Goal: Complete application form

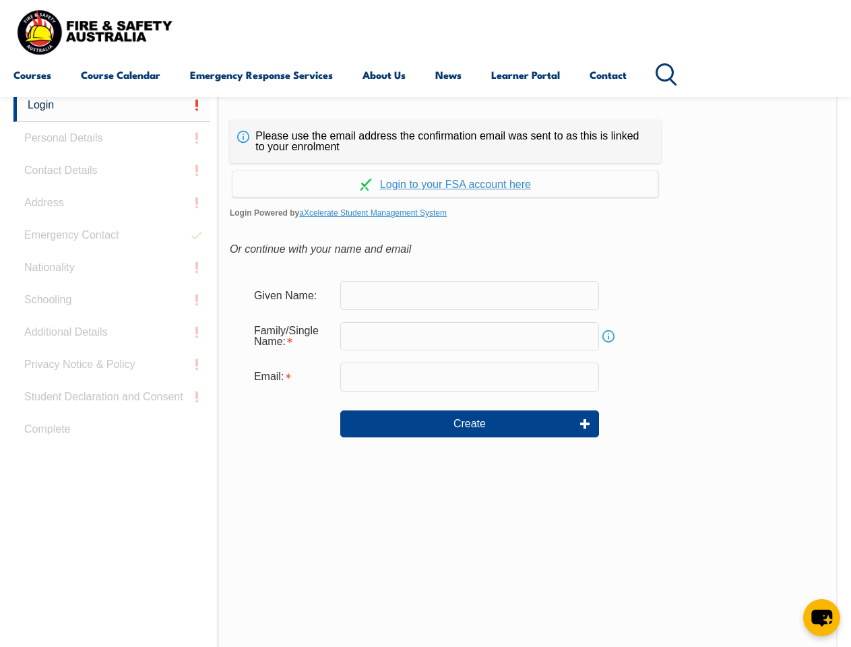
scroll to position [319, 0]
click at [425, 164] on div "Continue with Google Continue with Apple Continue with Facebook Continue with a…" at bounding box center [445, 180] width 431 height 34
click at [425, 368] on input "email" at bounding box center [469, 376] width 259 height 28
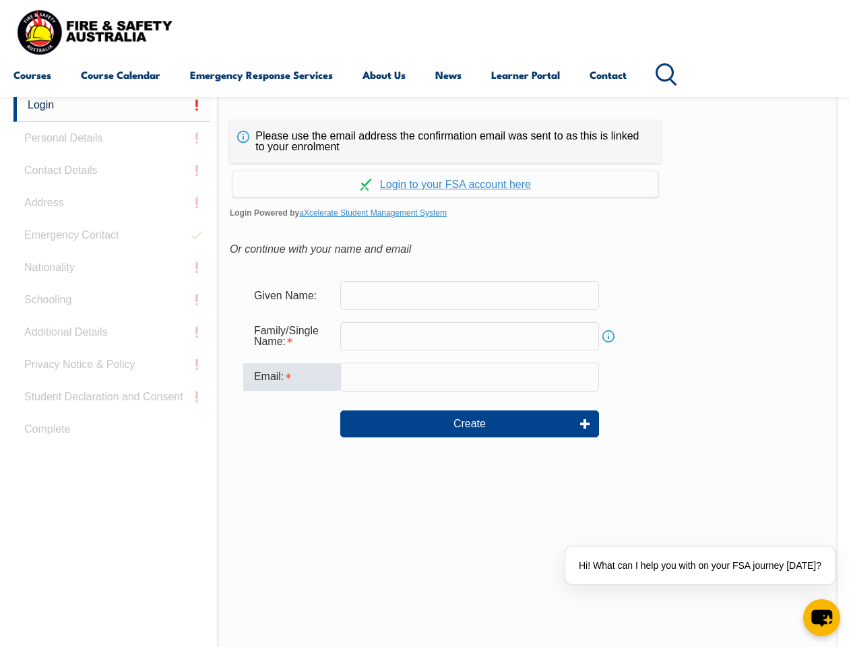
click at [112, 105] on link "Login" at bounding box center [111, 105] width 197 height 33
click at [112, 138] on div "Login Personal Details Contact Details Address Emergency Contact Nationality Sc…" at bounding box center [115, 425] width 204 height 673
click at [112, 170] on div "Login Personal Details Contact Details Address Emergency Contact Nationality Sc…" at bounding box center [115, 424] width 204 height 673
click at [112, 203] on div "Login Personal Details Contact Details Address Emergency Contact Nationality Sc…" at bounding box center [115, 424] width 204 height 673
click at [112, 235] on div "Login Personal Details Contact Details Address Emergency Contact Nationality Sc…" at bounding box center [115, 424] width 204 height 673
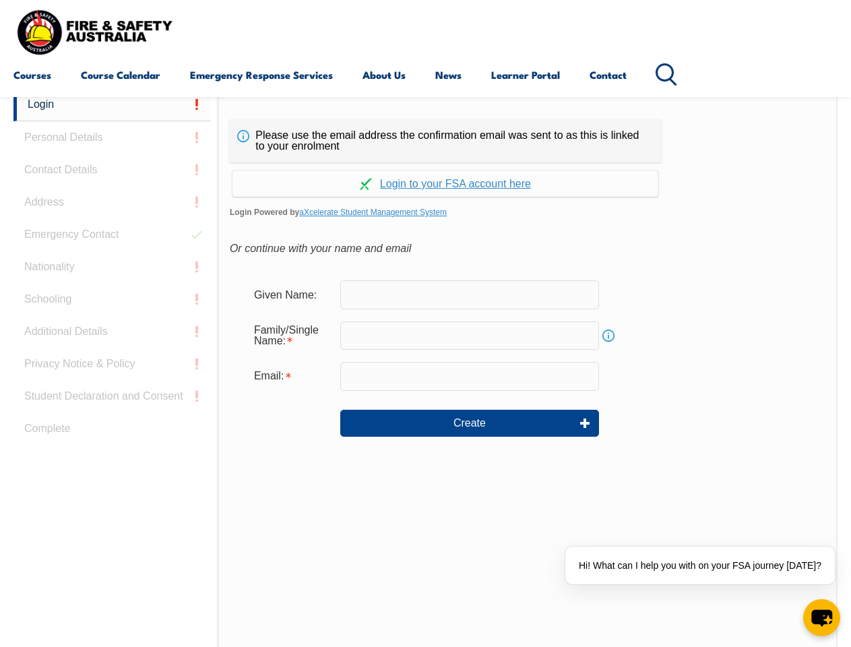
scroll to position [340, 0]
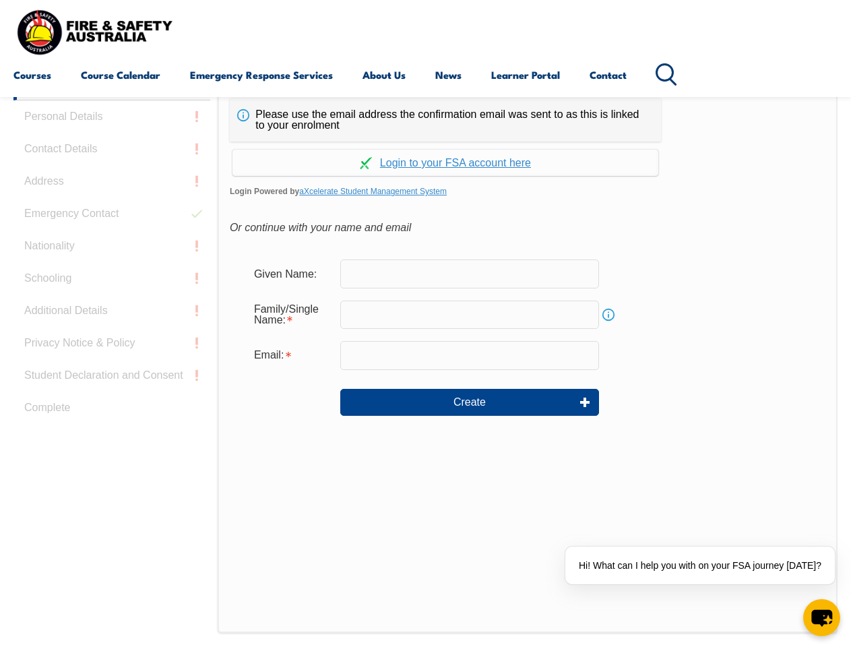
click at [112, 267] on div "Login Personal Details Contact Details Address Emergency Contact Nationality Sc…" at bounding box center [115, 403] width 204 height 673
click at [112, 300] on div "Login Personal Details Contact Details Address Emergency Contact Nationality Sc…" at bounding box center [115, 403] width 204 height 673
click at [112, 332] on div "Login Personal Details Contact Details Address Emergency Contact Nationality Sc…" at bounding box center [115, 403] width 204 height 673
